Goal: Register for event/course

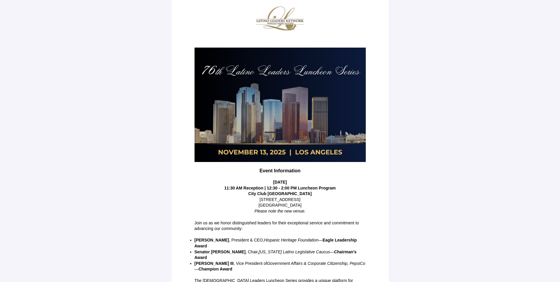
scroll to position [61, 0]
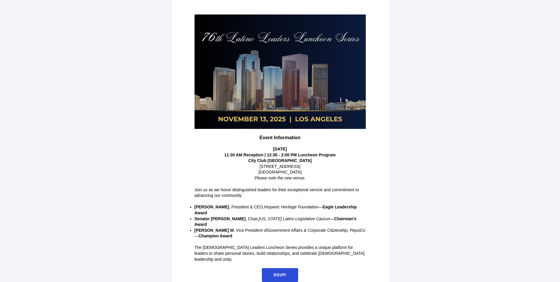
click at [281, 268] on span "RSVP!" at bounding box center [280, 275] width 36 height 14
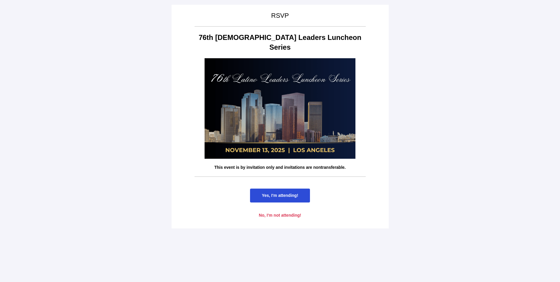
click at [283, 193] on span "Yes, I'm attending!" at bounding box center [280, 195] width 36 height 5
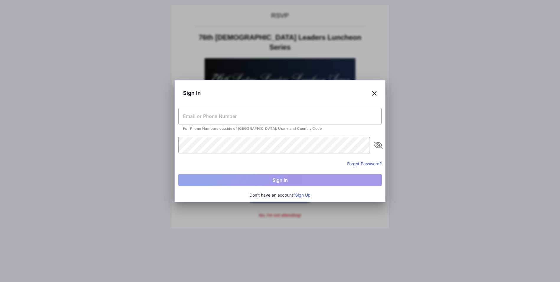
click at [211, 118] on input "text" at bounding box center [279, 116] width 203 height 17
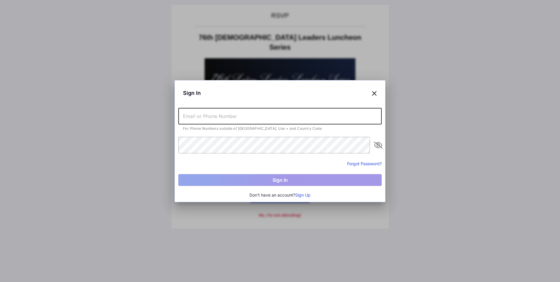
type input "[EMAIL_ADDRESS][DOMAIN_NAME]"
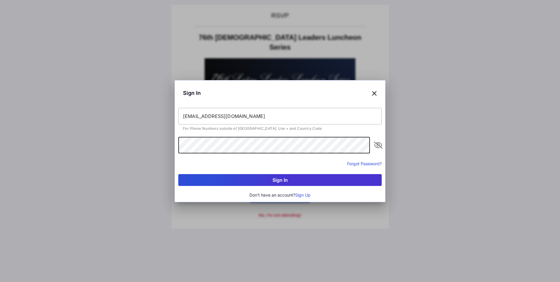
click at [293, 178] on button "Sign In" at bounding box center [279, 180] width 203 height 12
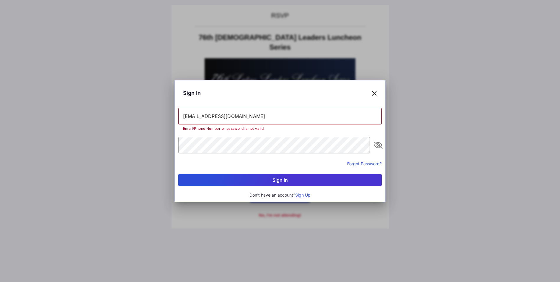
click at [370, 162] on button "Forgot Password?" at bounding box center [364, 163] width 35 height 6
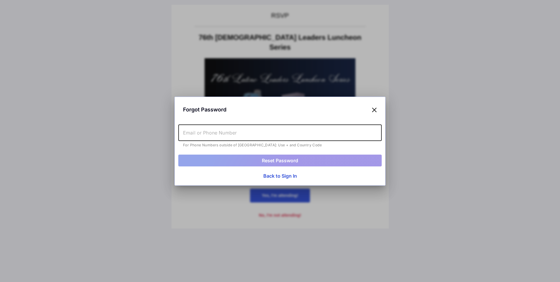
click at [209, 133] on input "text" at bounding box center [279, 132] width 203 height 17
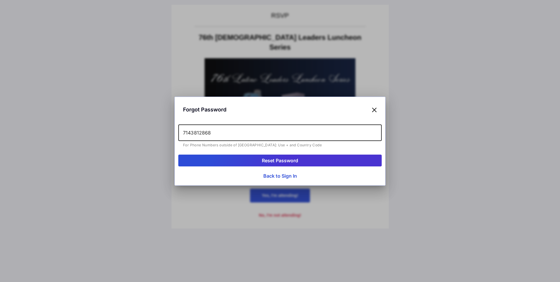
type input "7143812868"
click at [276, 159] on button "Reset Password" at bounding box center [279, 160] width 203 height 12
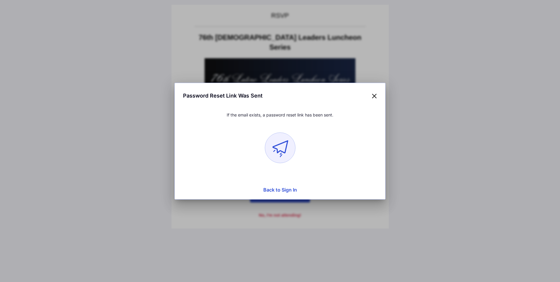
click at [374, 99] on icon at bounding box center [374, 95] width 5 height 9
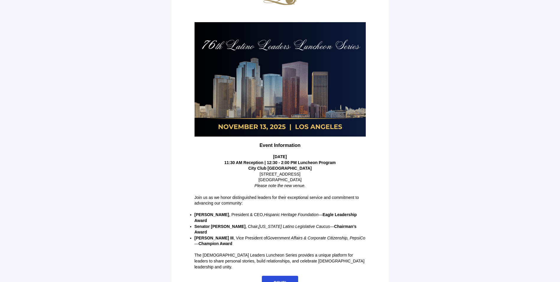
scroll to position [61, 0]
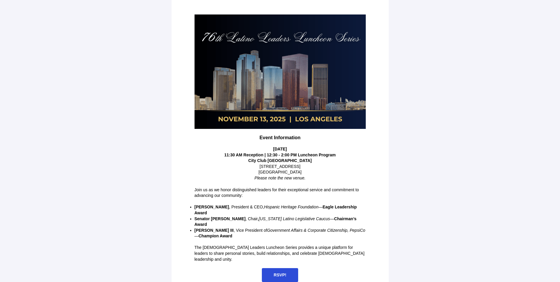
click at [284, 268] on span "RSVP!" at bounding box center [280, 275] width 36 height 14
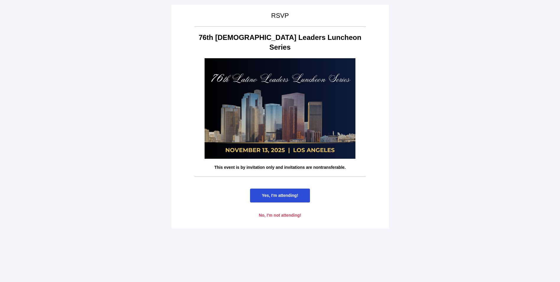
scroll to position [0, 0]
click at [269, 193] on span "Yes, I'm attending!" at bounding box center [280, 195] width 36 height 5
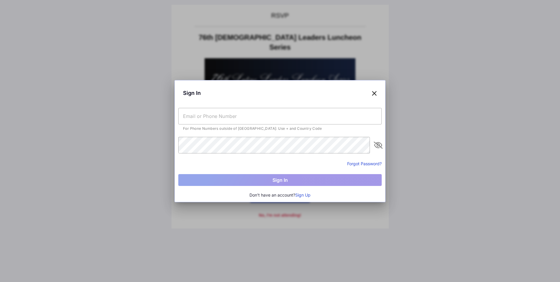
click at [226, 112] on input "text" at bounding box center [279, 116] width 203 height 17
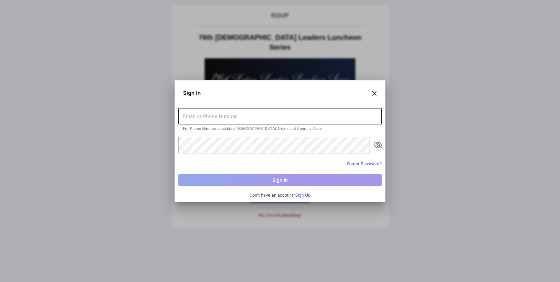
type input "[EMAIL_ADDRESS][DOMAIN_NAME]"
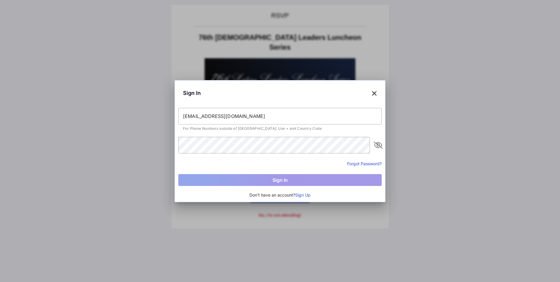
click at [304, 197] on button "Sign Up" at bounding box center [302, 195] width 15 height 6
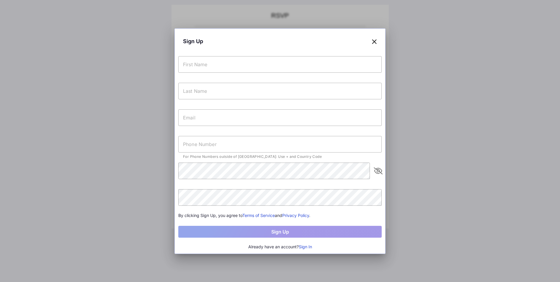
click at [212, 70] on input "text" at bounding box center [279, 64] width 203 height 17
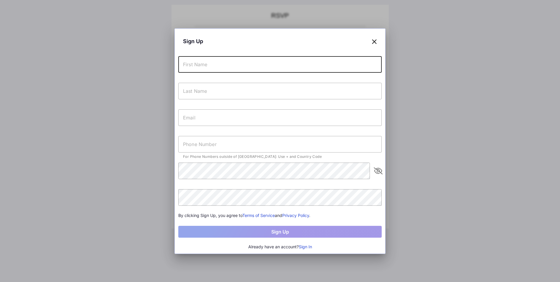
type input "[PERSON_NAME]"
type input "[EMAIL_ADDRESS][DOMAIN_NAME]"
type input "+17143812868"
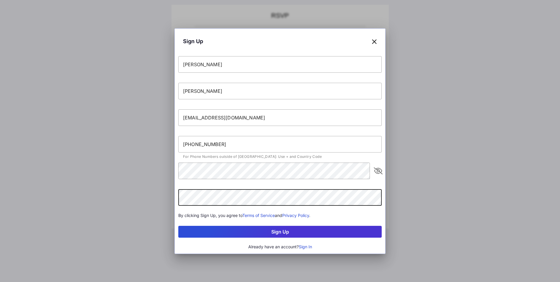
click at [300, 232] on button "Sign Up" at bounding box center [279, 232] width 203 height 12
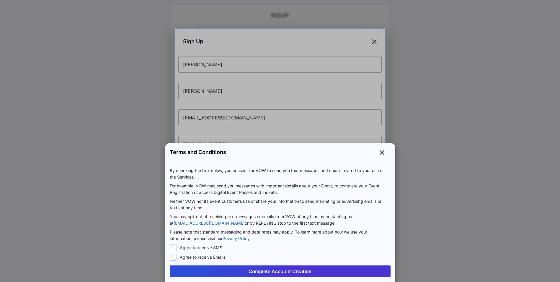
click at [281, 269] on button "Complete Account Creation" at bounding box center [280, 271] width 221 height 12
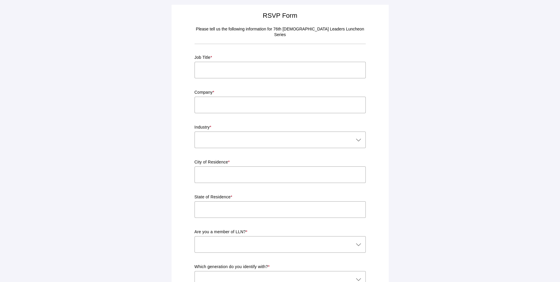
click at [219, 62] on input "text" at bounding box center [280, 70] width 171 height 17
type input "CEO"
click at [203, 103] on input "text" at bounding box center [280, 105] width 171 height 17
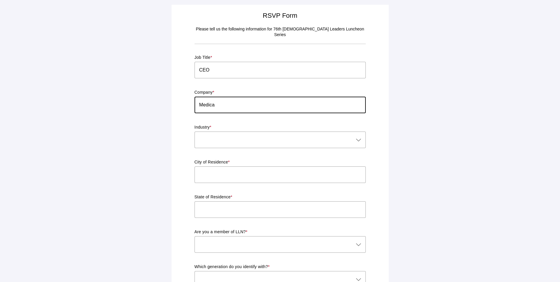
type input "Medica"
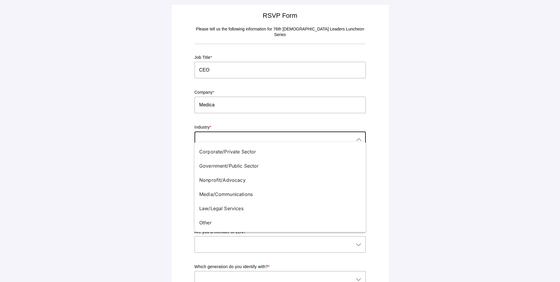
click at [355, 131] on div at bounding box center [358, 139] width 8 height 17
click at [246, 97] on input "Medica" at bounding box center [280, 105] width 171 height 17
click at [305, 134] on div at bounding box center [274, 139] width 159 height 17
click at [238, 151] on div "Corporate/Private Sector" at bounding box center [277, 151] width 157 height 7
type input "Corporate/Private Sector"
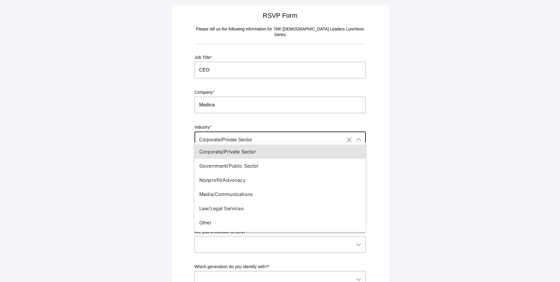
click at [362, 136] on icon at bounding box center [358, 139] width 7 height 7
click at [407, 202] on main "RSVP Form Please tell us the following information for 76th Latino Leaders Lunc…" at bounding box center [280, 226] width 560 height 452
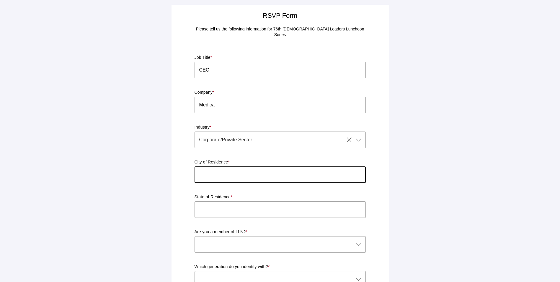
click at [220, 166] on input "text" at bounding box center [280, 174] width 171 height 17
type input "Fullerton"
type input "CA"
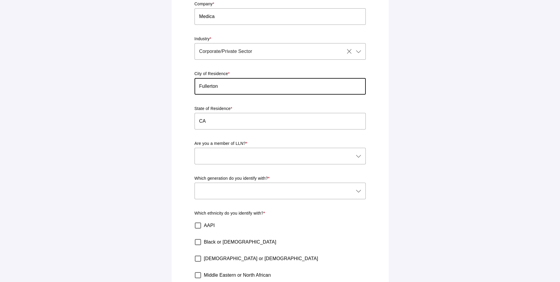
scroll to position [89, 0]
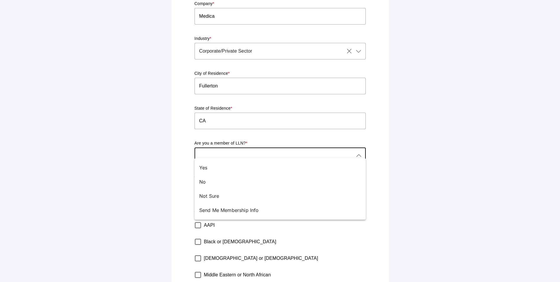
click at [219, 149] on div at bounding box center [274, 155] width 159 height 17
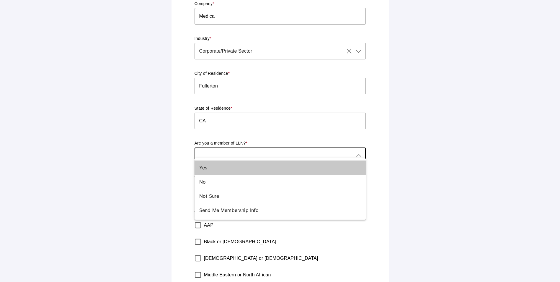
click at [202, 167] on div "Yes" at bounding box center [277, 167] width 157 height 7
type input "Yes"
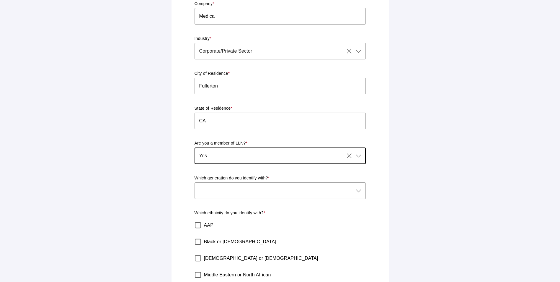
click at [210, 182] on div at bounding box center [274, 190] width 159 height 17
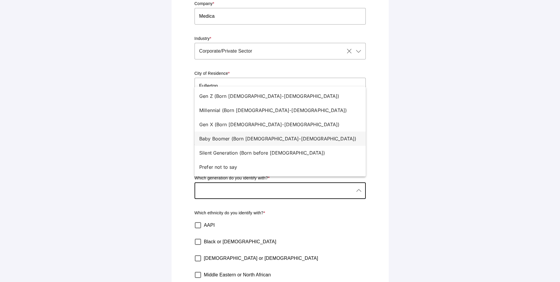
click at [226, 139] on div "Baby Boomer (Born 1946-1964)" at bounding box center [277, 138] width 157 height 7
type input "Baby Boomer (Born 1946-1964)"
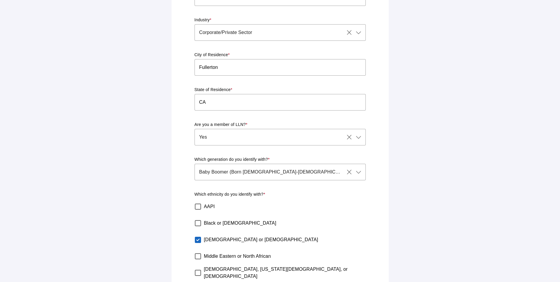
scroll to position [165, 0]
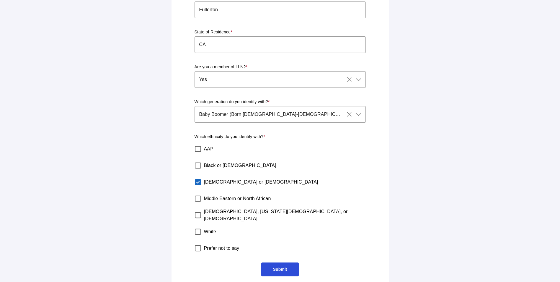
click at [281, 267] on span "Submit" at bounding box center [280, 269] width 14 height 5
